Goal: Navigation & Orientation: Find specific page/section

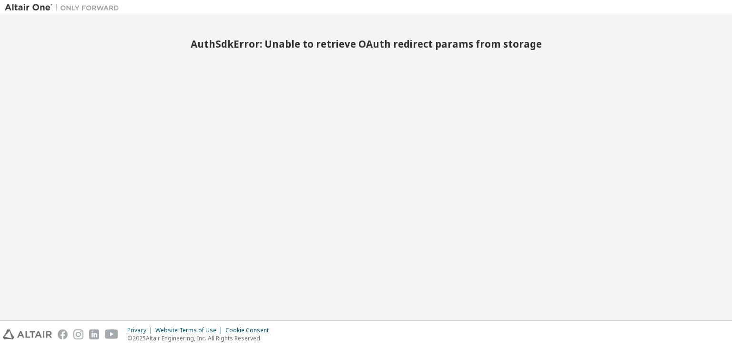
click at [27, 10] on img at bounding box center [64, 8] width 119 height 10
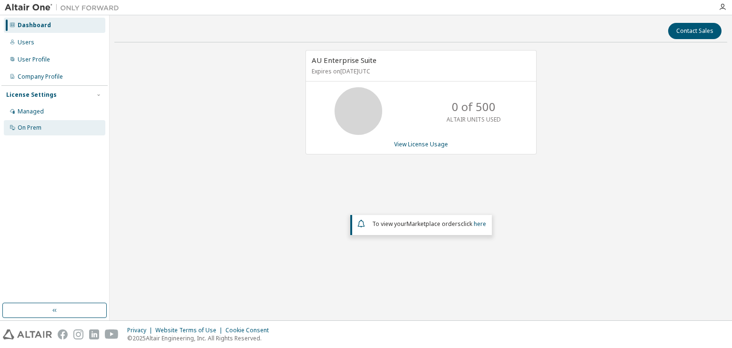
click at [33, 125] on div "On Prem" at bounding box center [30, 128] width 24 height 8
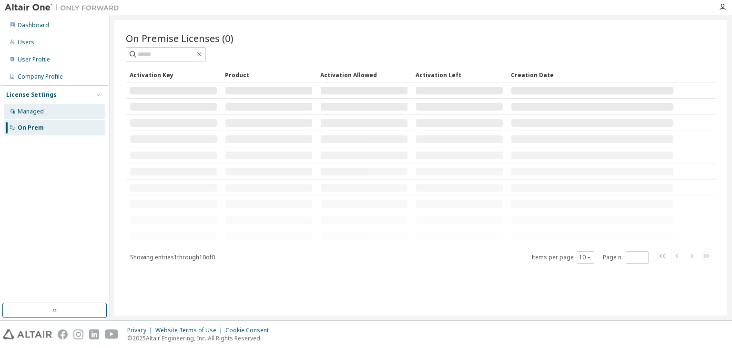
click at [34, 116] on div "Managed" at bounding box center [55, 111] width 102 height 15
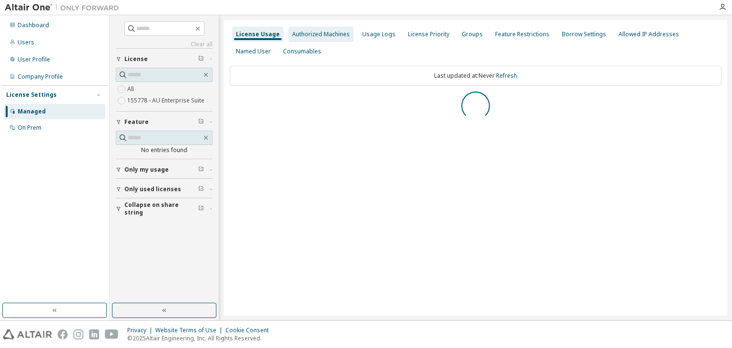
click at [323, 35] on div "Authorized Machines" at bounding box center [321, 35] width 58 height 8
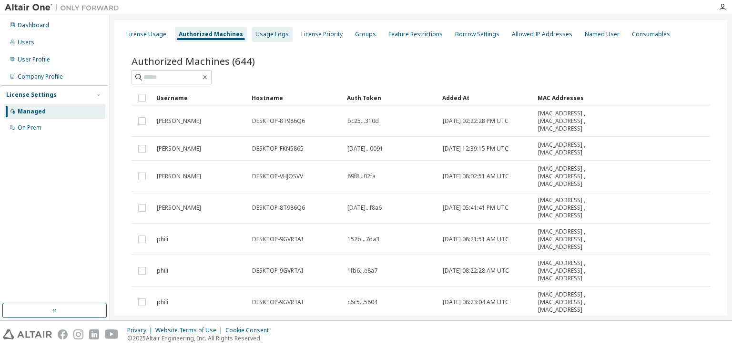
click at [258, 33] on div "Usage Logs" at bounding box center [272, 35] width 33 height 8
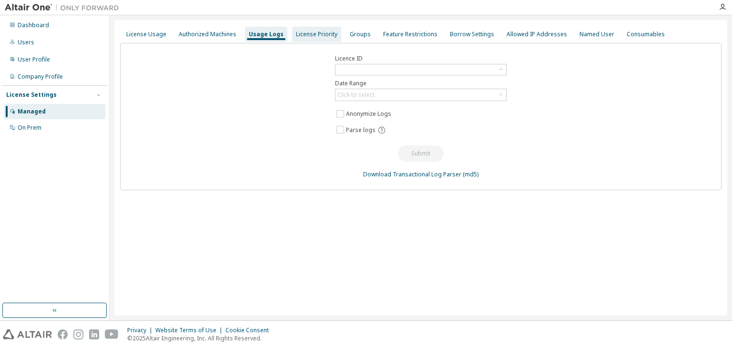
click at [321, 29] on div "License Priority" at bounding box center [316, 34] width 49 height 15
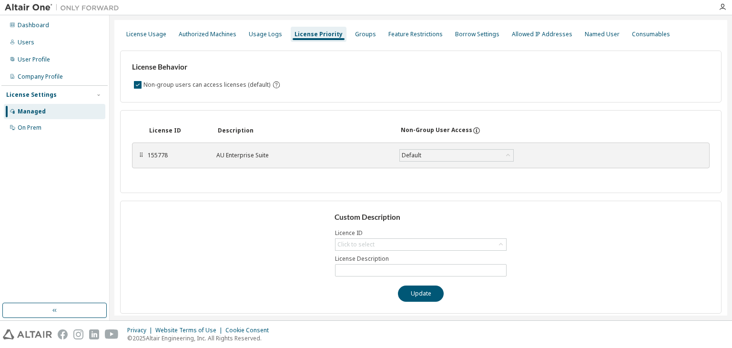
scroll to position [2, 0]
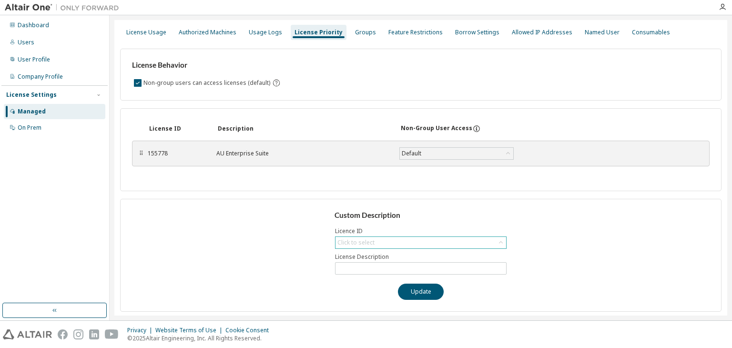
click at [396, 237] on div "Click to select" at bounding box center [421, 242] width 171 height 11
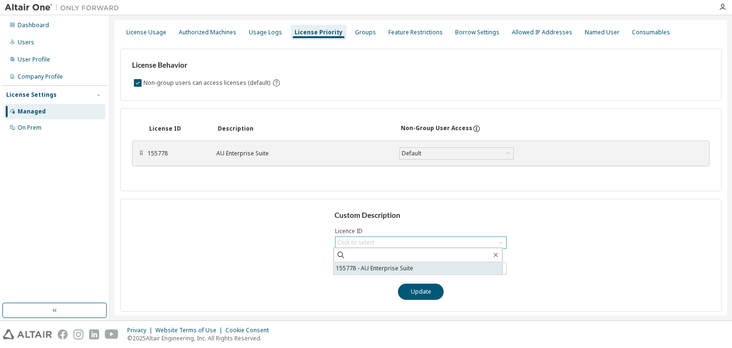
click at [394, 267] on li "155778 - AU Enterprise Suite" at bounding box center [418, 268] width 169 height 12
type input "**********"
click at [366, 265] on input "**********" at bounding box center [421, 269] width 167 height 8
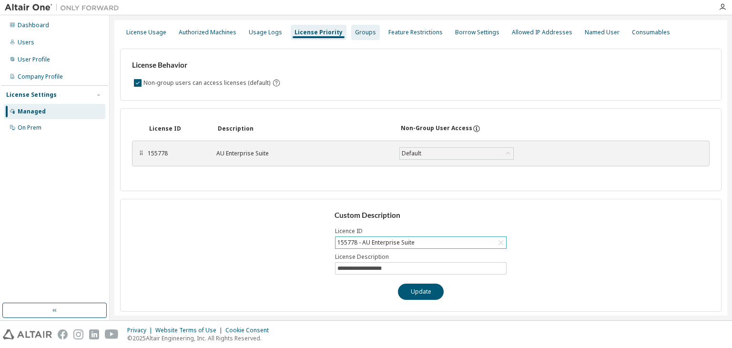
click at [358, 29] on div "Groups" at bounding box center [365, 33] width 21 height 8
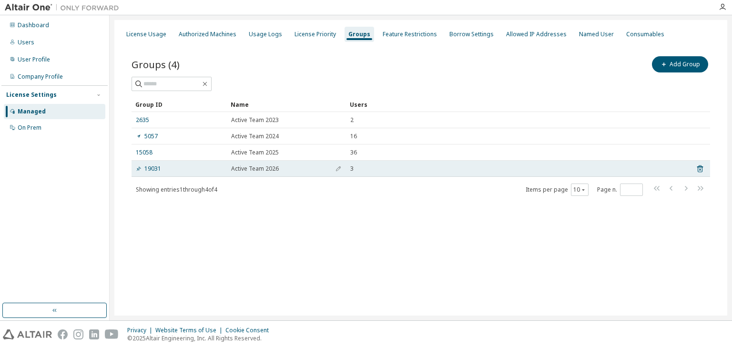
click at [263, 166] on span "Active Team 2026" at bounding box center [255, 169] width 48 height 8
click at [338, 168] on icon "button" at bounding box center [338, 168] width 5 height 5
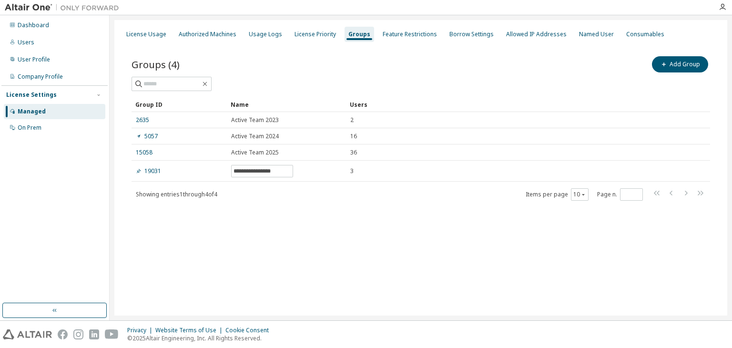
click at [338, 196] on div "Showing entries 1 through 4 of 4 Items per page 10 Page n. *" at bounding box center [421, 194] width 579 height 14
click at [391, 25] on div "**********" at bounding box center [420, 168] width 613 height 296
click at [326, 33] on div "License Priority" at bounding box center [315, 35] width 41 height 8
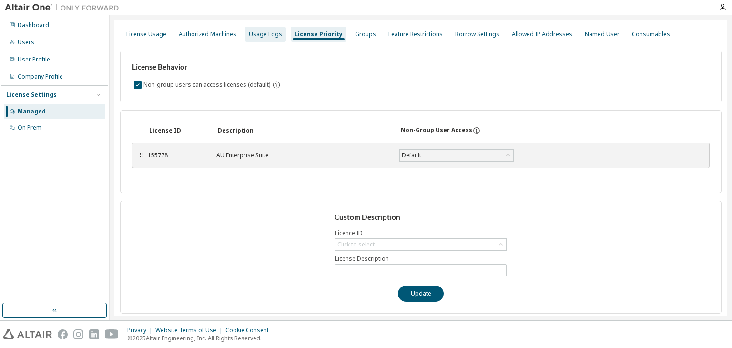
click at [258, 31] on div "Usage Logs" at bounding box center [265, 35] width 33 height 8
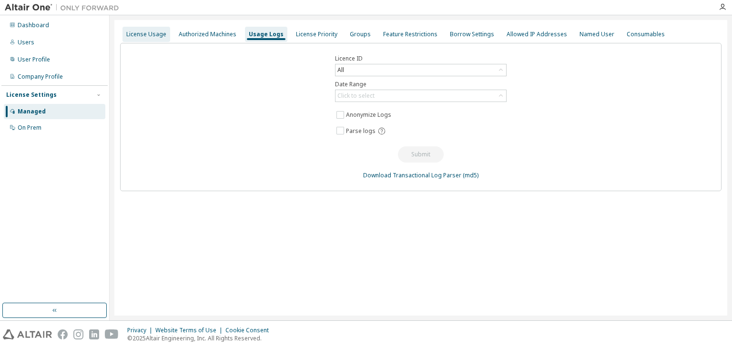
click at [150, 37] on div "License Usage" at bounding box center [146, 35] width 40 height 8
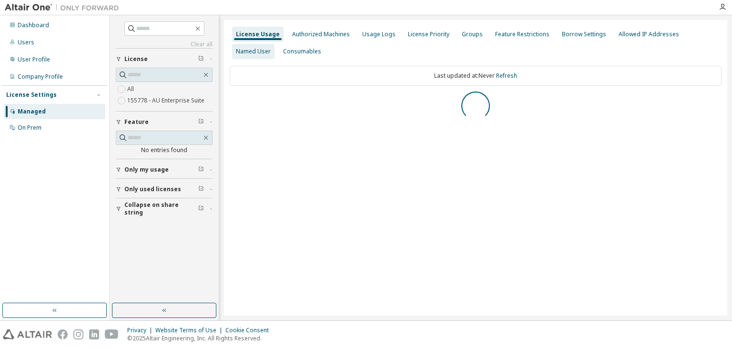
click at [271, 48] on div "Named User" at bounding box center [253, 52] width 35 height 8
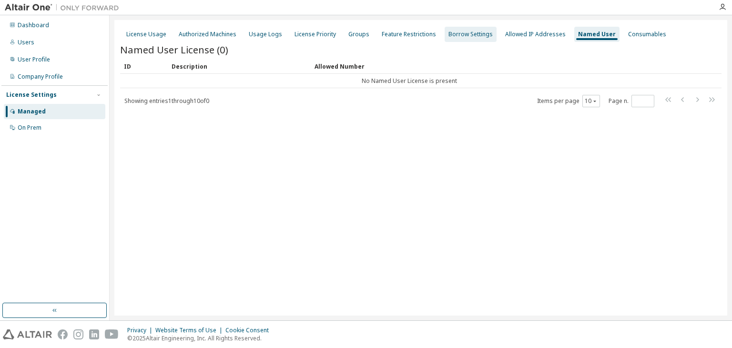
click at [467, 35] on div "Borrow Settings" at bounding box center [471, 35] width 44 height 8
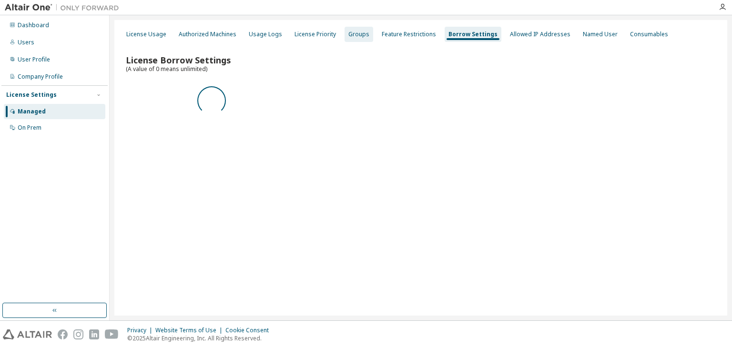
click at [361, 31] on div "Groups" at bounding box center [359, 35] width 21 height 8
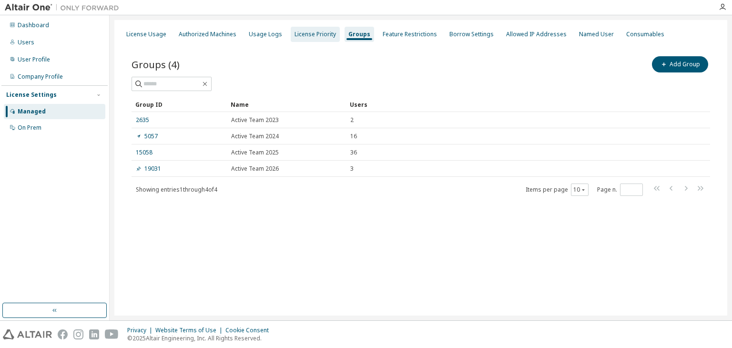
click at [311, 37] on div "License Priority" at bounding box center [315, 35] width 41 height 8
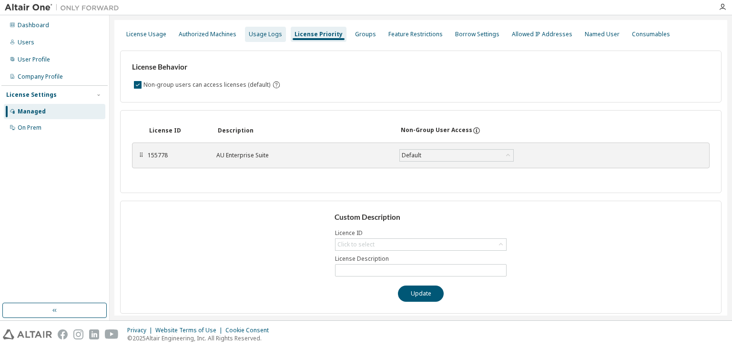
click at [258, 35] on div "Usage Logs" at bounding box center [265, 35] width 33 height 8
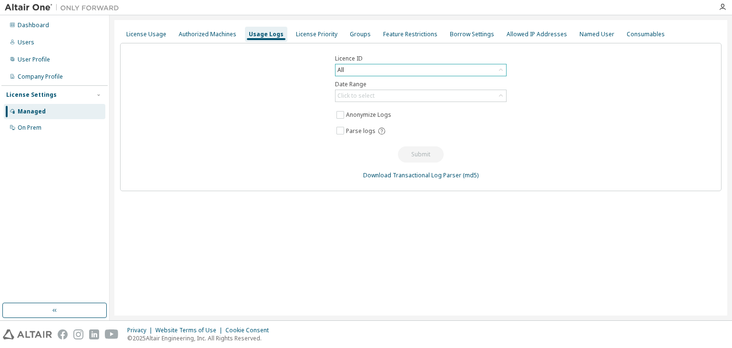
click at [378, 72] on div "All" at bounding box center [421, 69] width 171 height 11
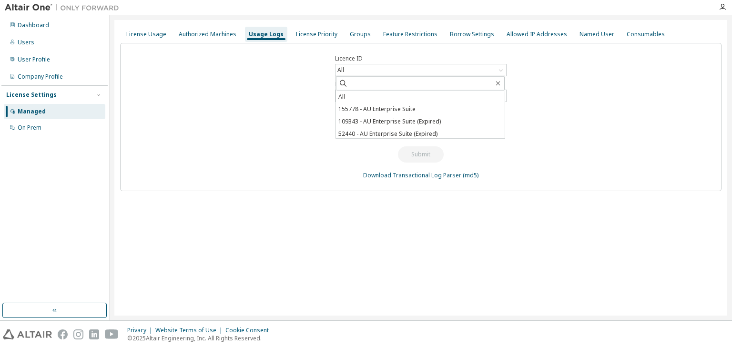
click at [278, 112] on div "Licence ID All All 155778 - AU Enterprise Suite 109343 - AU Enterprise Suite (E…" at bounding box center [421, 117] width 602 height 148
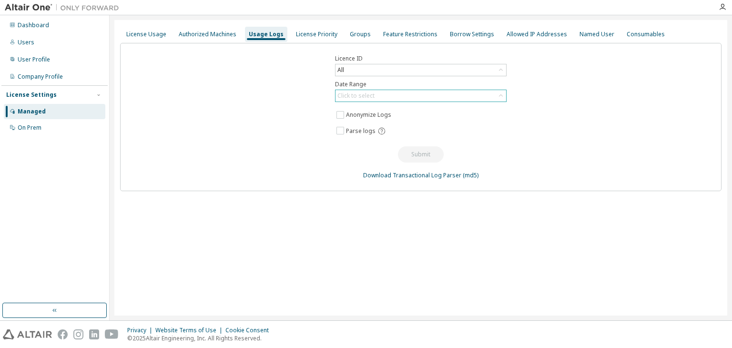
click at [366, 96] on div "Click to select" at bounding box center [356, 96] width 37 height 8
click at [363, 83] on label "Date Range" at bounding box center [421, 85] width 172 height 8
click at [366, 73] on div "All" at bounding box center [421, 69] width 171 height 11
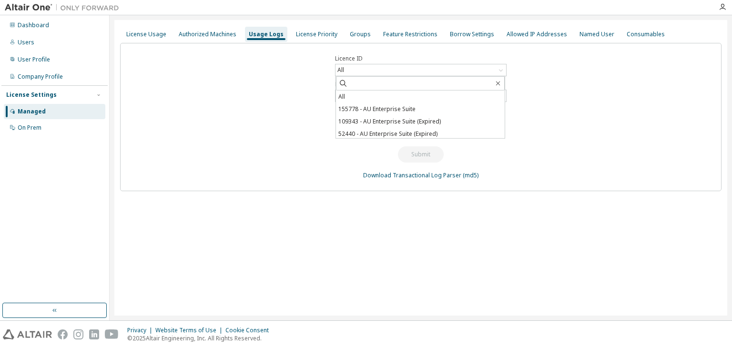
click at [357, 107] on li "155778 - AU Enterprise Suite" at bounding box center [420, 109] width 169 height 12
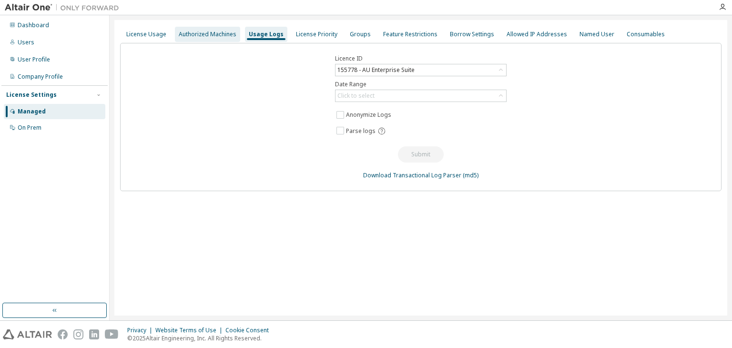
click at [217, 31] on div "Authorized Machines" at bounding box center [208, 35] width 58 height 8
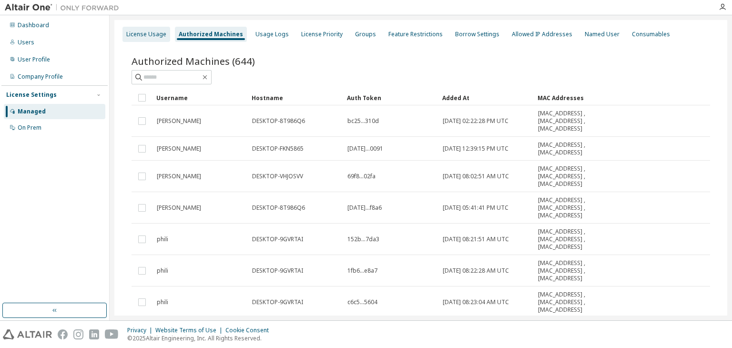
click at [153, 36] on div "License Usage" at bounding box center [146, 35] width 40 height 8
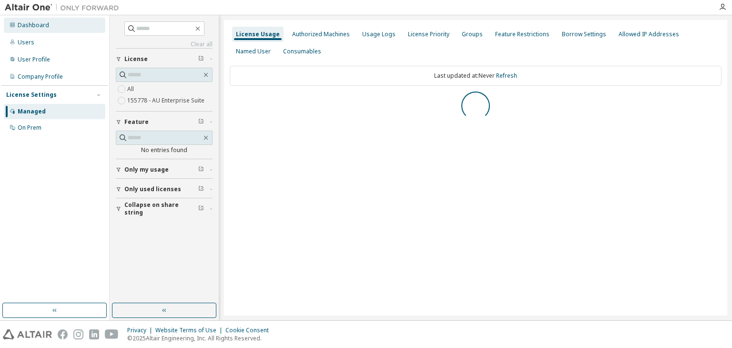
click at [28, 29] on div "Dashboard" at bounding box center [55, 25] width 102 height 15
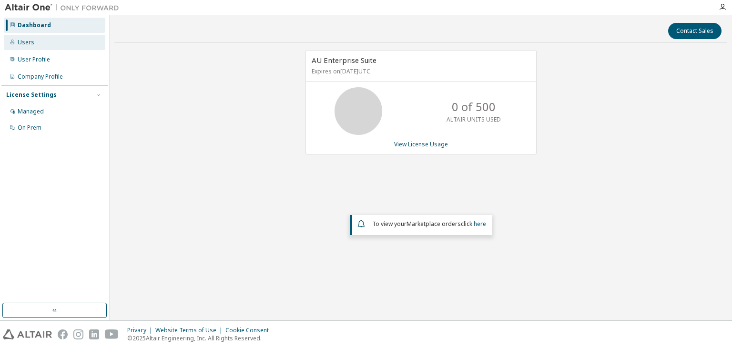
click at [24, 44] on div "Users" at bounding box center [26, 43] width 17 height 8
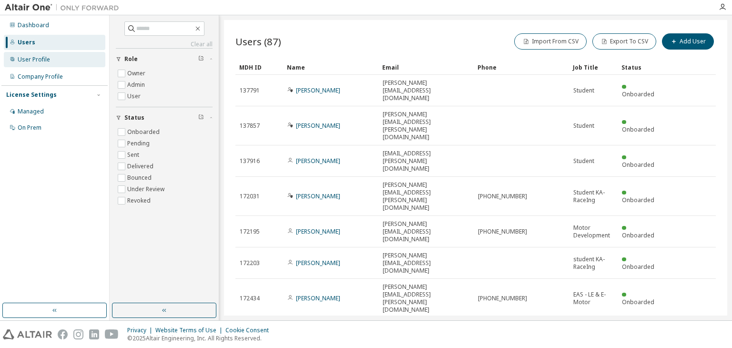
click at [45, 61] on div "User Profile" at bounding box center [34, 60] width 32 height 8
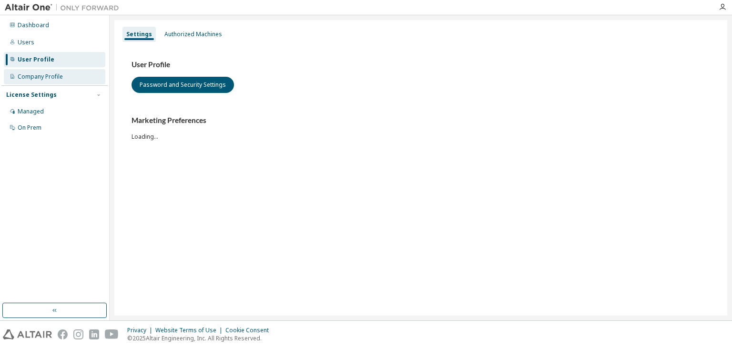
click at [37, 75] on div "Company Profile" at bounding box center [40, 77] width 45 height 8
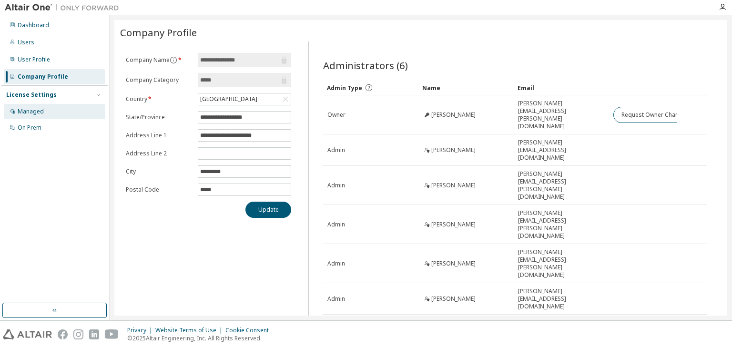
click at [34, 108] on div "Managed" at bounding box center [31, 112] width 26 height 8
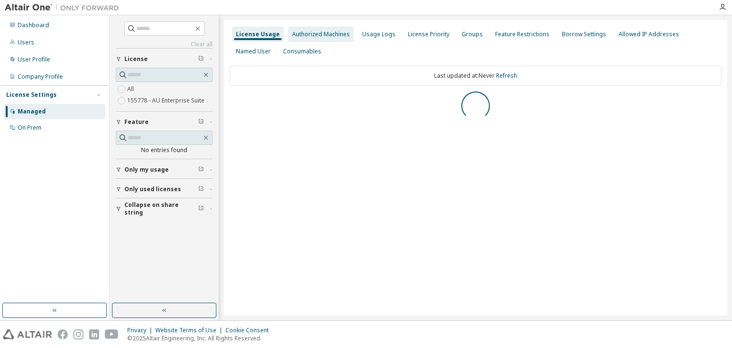
click at [317, 35] on div "Authorized Machines" at bounding box center [321, 35] width 58 height 8
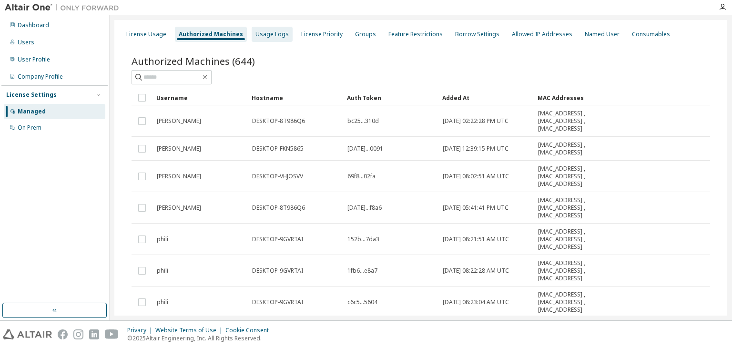
click at [265, 29] on div "Usage Logs" at bounding box center [272, 34] width 41 height 15
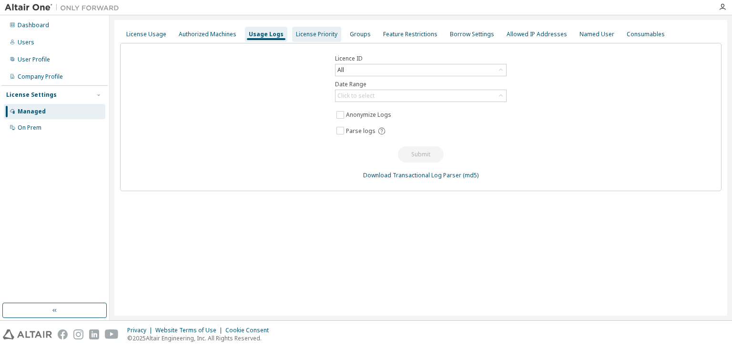
click at [294, 29] on div "License Priority" at bounding box center [316, 34] width 49 height 15
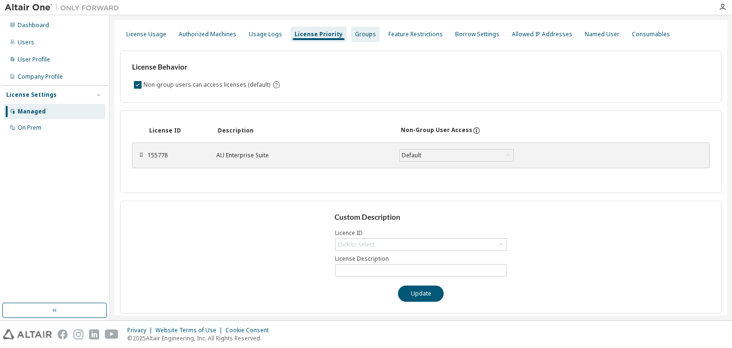
click at [353, 29] on div "Groups" at bounding box center [365, 34] width 29 height 15
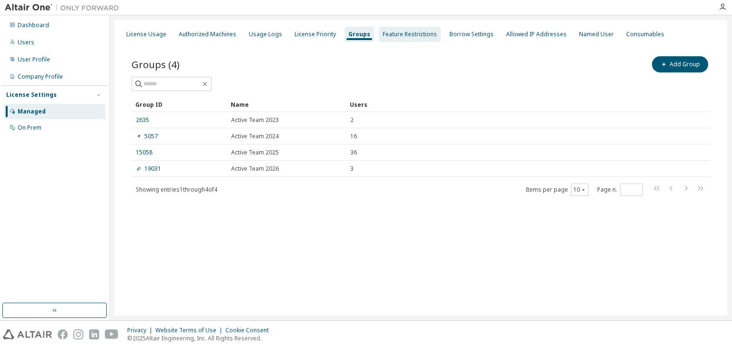
click at [388, 32] on div "Feature Restrictions" at bounding box center [410, 35] width 54 height 8
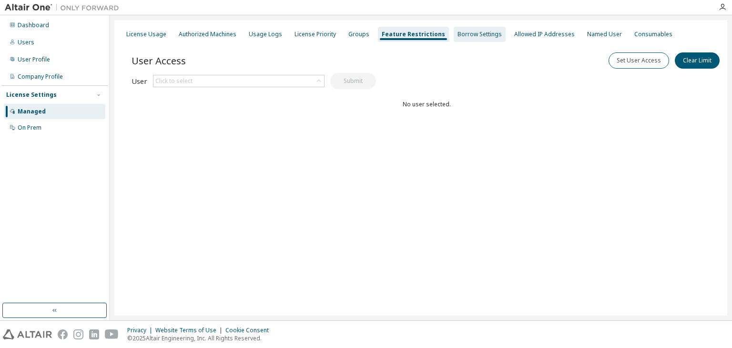
click at [460, 31] on div "Borrow Settings" at bounding box center [480, 35] width 44 height 8
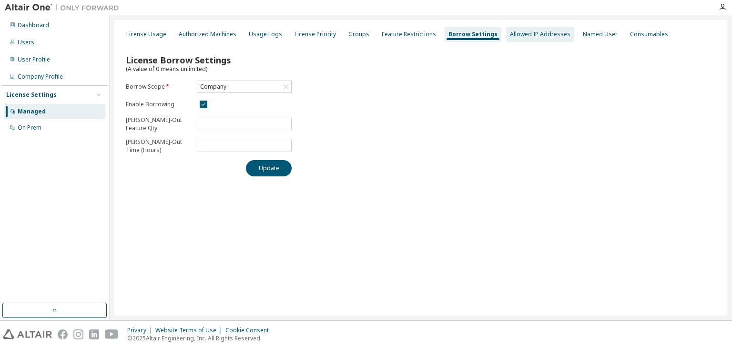
click at [538, 34] on div "Allowed IP Addresses" at bounding box center [540, 35] width 61 height 8
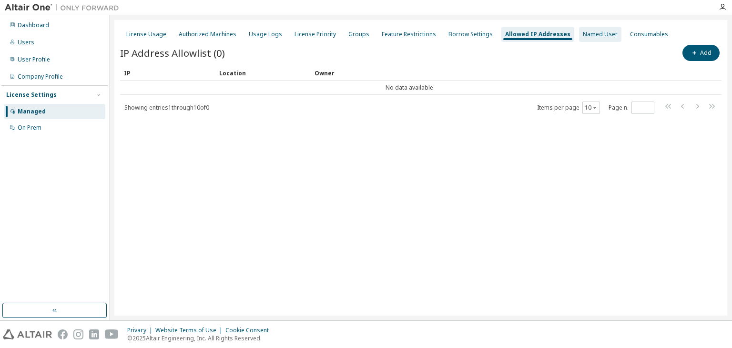
click at [591, 36] on div "Named User" at bounding box center [600, 35] width 35 height 8
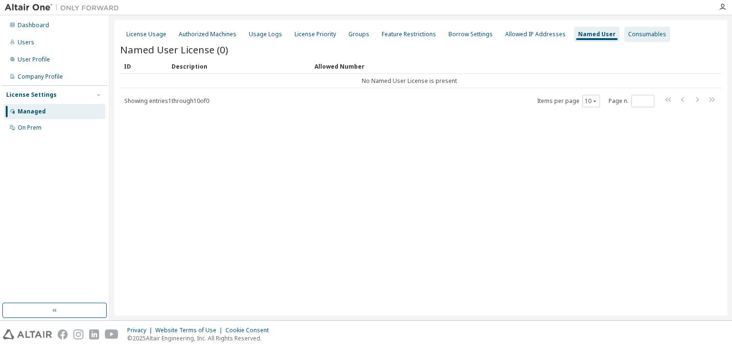
click at [625, 39] on div "Consumables" at bounding box center [648, 34] width 46 height 15
